Goal: Find specific page/section: Find specific page/section

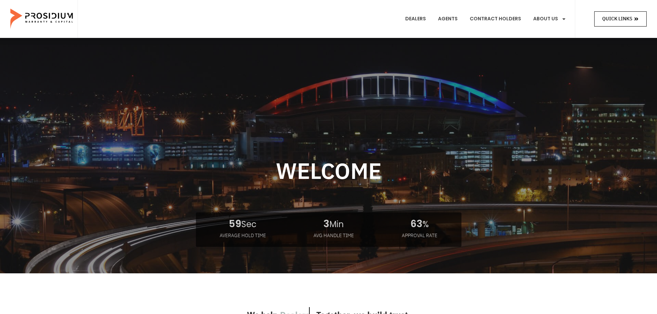
click at [608, 18] on span "Quick Links" at bounding box center [617, 18] width 30 height 9
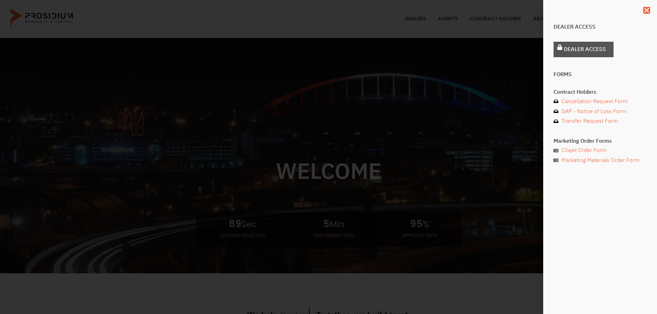
click at [560, 52] on link "Dealer Access" at bounding box center [583, 50] width 60 height 16
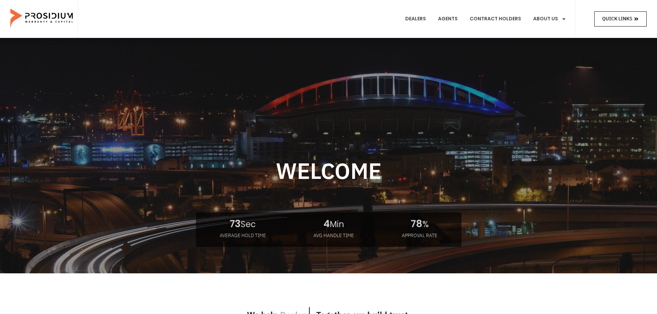
click at [611, 20] on span "Quick Links" at bounding box center [617, 18] width 30 height 9
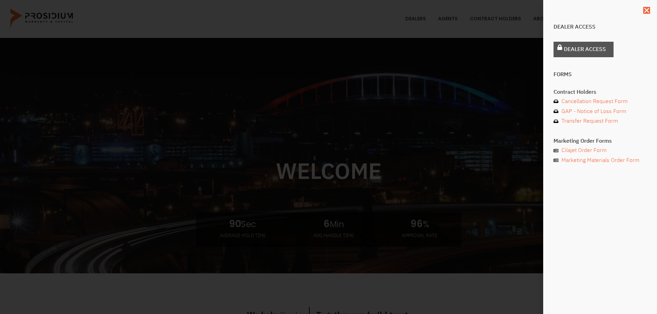
click at [593, 48] on span "Dealer Access" at bounding box center [584, 49] width 42 height 10
